Goal: Information Seeking & Learning: Learn about a topic

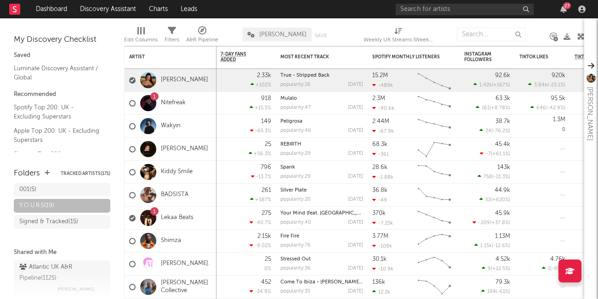
scroll to position [49, 0]
click at [49, 224] on div "Signed & Tracked ( 15 )" at bounding box center [48, 221] width 59 height 11
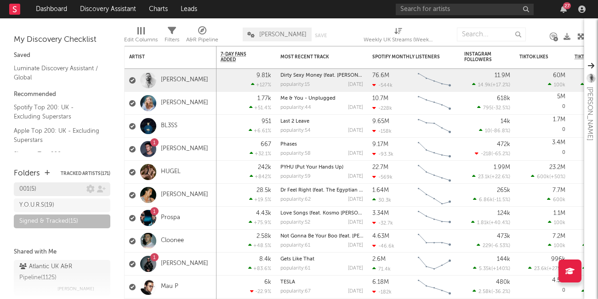
drag, startPoint x: 41, startPoint y: 205, endPoint x: 42, endPoint y: 187, distance: 18.4
click at [41, 205] on div "Y.O.U.R.S ( 19 )" at bounding box center [36, 205] width 35 height 11
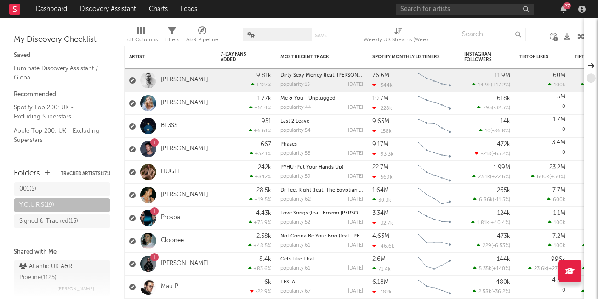
drag, startPoint x: 42, startPoint y: 187, endPoint x: 47, endPoint y: 241, distance: 54.5
click at [42, 187] on div "001 ( 5 )" at bounding box center [52, 189] width 67 height 11
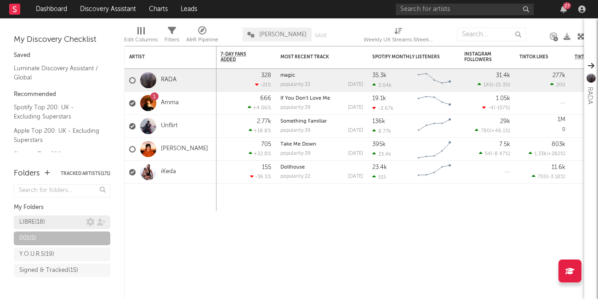
click at [41, 220] on div "LIBRE ( 18 )" at bounding box center [32, 222] width 26 height 11
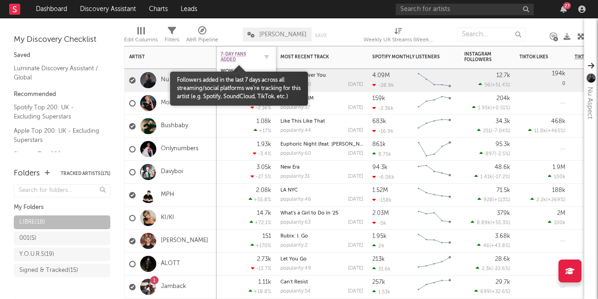
click at [222, 51] on span "7-Day Fans Added" at bounding box center [239, 56] width 37 height 11
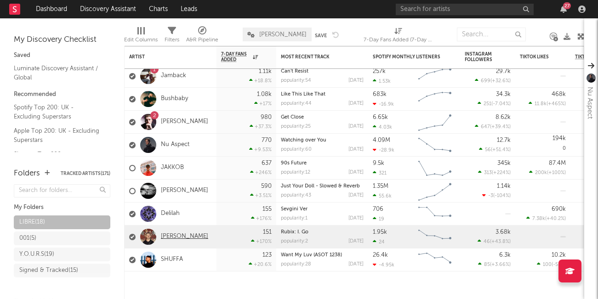
click at [187, 236] on link "[PERSON_NAME]" at bounding box center [184, 237] width 47 height 8
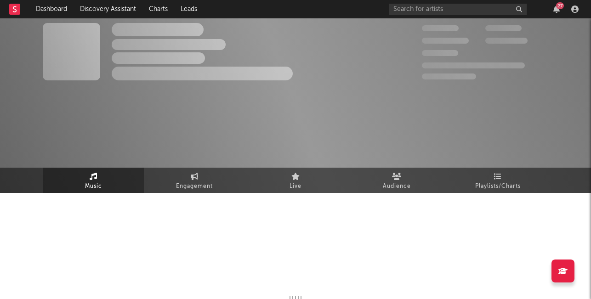
select select "1w"
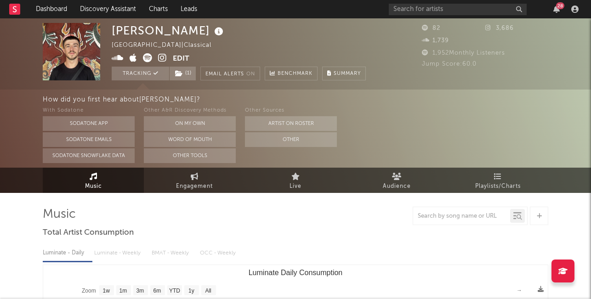
click at [118, 57] on icon at bounding box center [118, 57] width 12 height 9
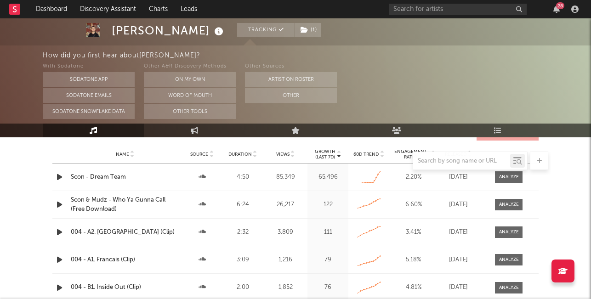
scroll to position [802, 0]
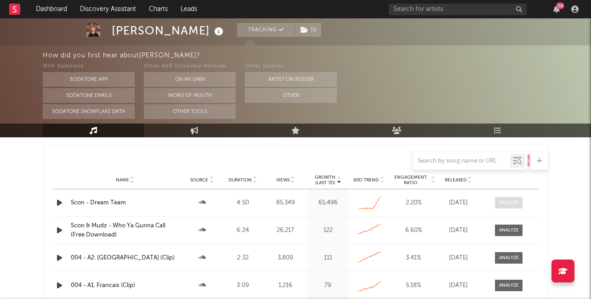
click at [508, 205] on div at bounding box center [509, 202] width 20 height 7
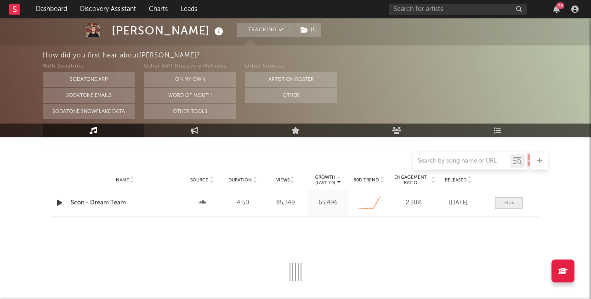
select select "All"
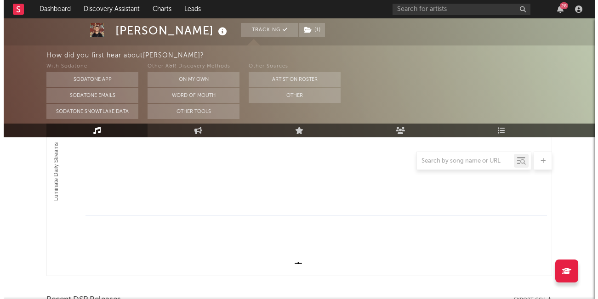
scroll to position [0, 0]
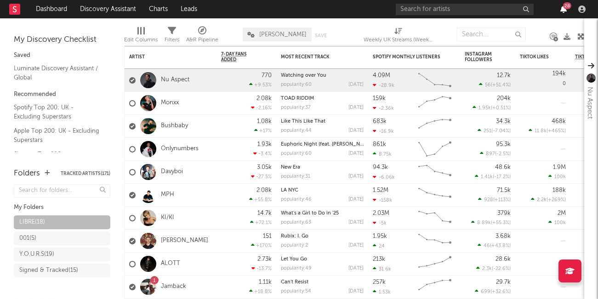
click at [560, 13] on div "28" at bounding box center [492, 9] width 193 height 18
click at [563, 11] on icon "button" at bounding box center [563, 9] width 6 height 7
